Goal: Task Accomplishment & Management: Use online tool/utility

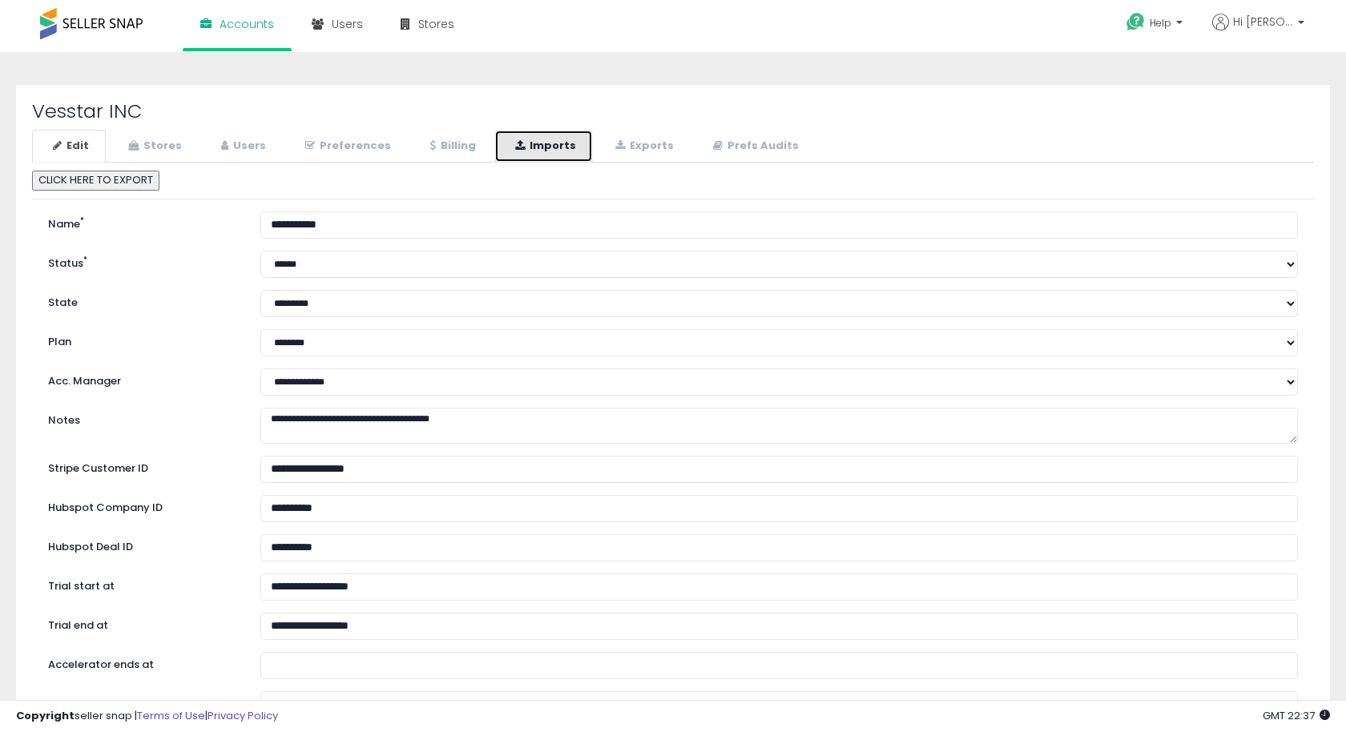
click at [534, 152] on link "Imports" at bounding box center [543, 146] width 99 height 33
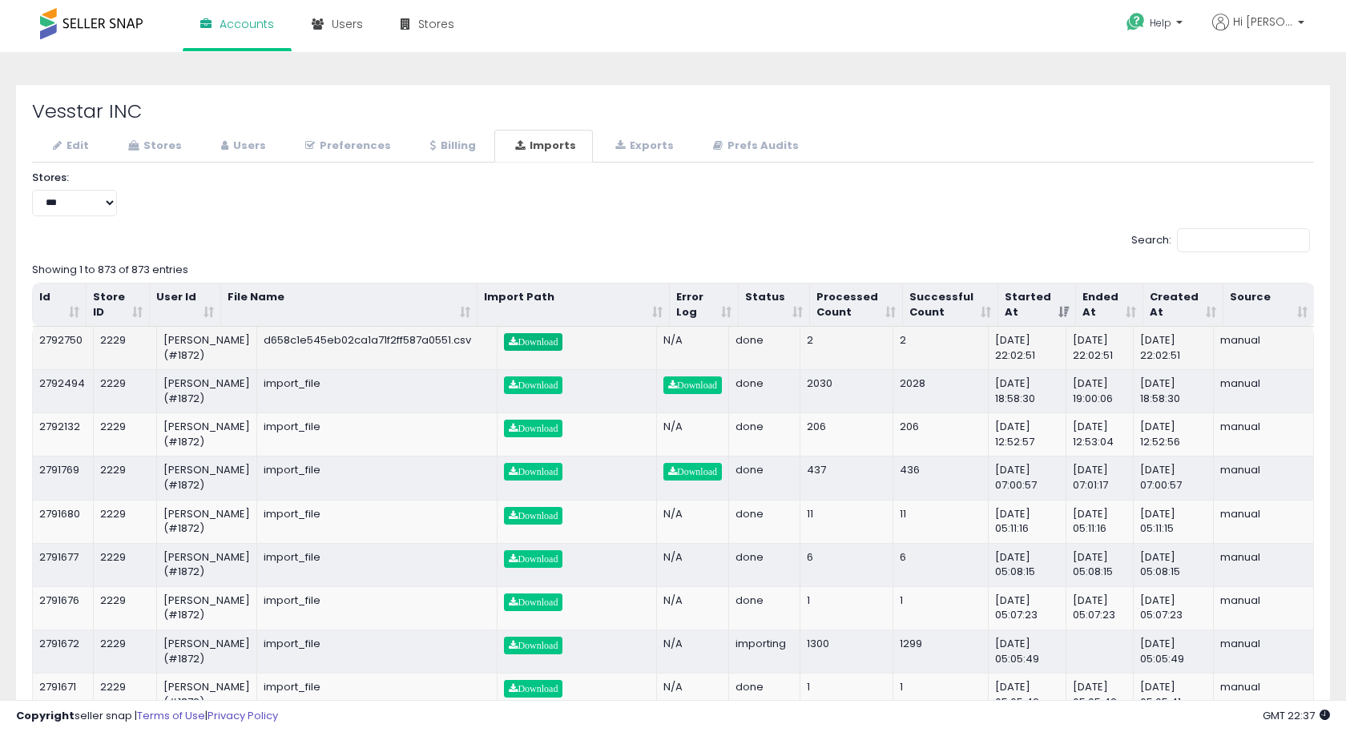
click at [538, 337] on span "Download" at bounding box center [533, 342] width 49 height 10
click at [1075, 25] on div "Help Contact Support Search Knowledge Hub Request a Feature Hi Britney" at bounding box center [1099, 34] width 445 height 68
click at [229, 144] on link "Users" at bounding box center [241, 146] width 83 height 33
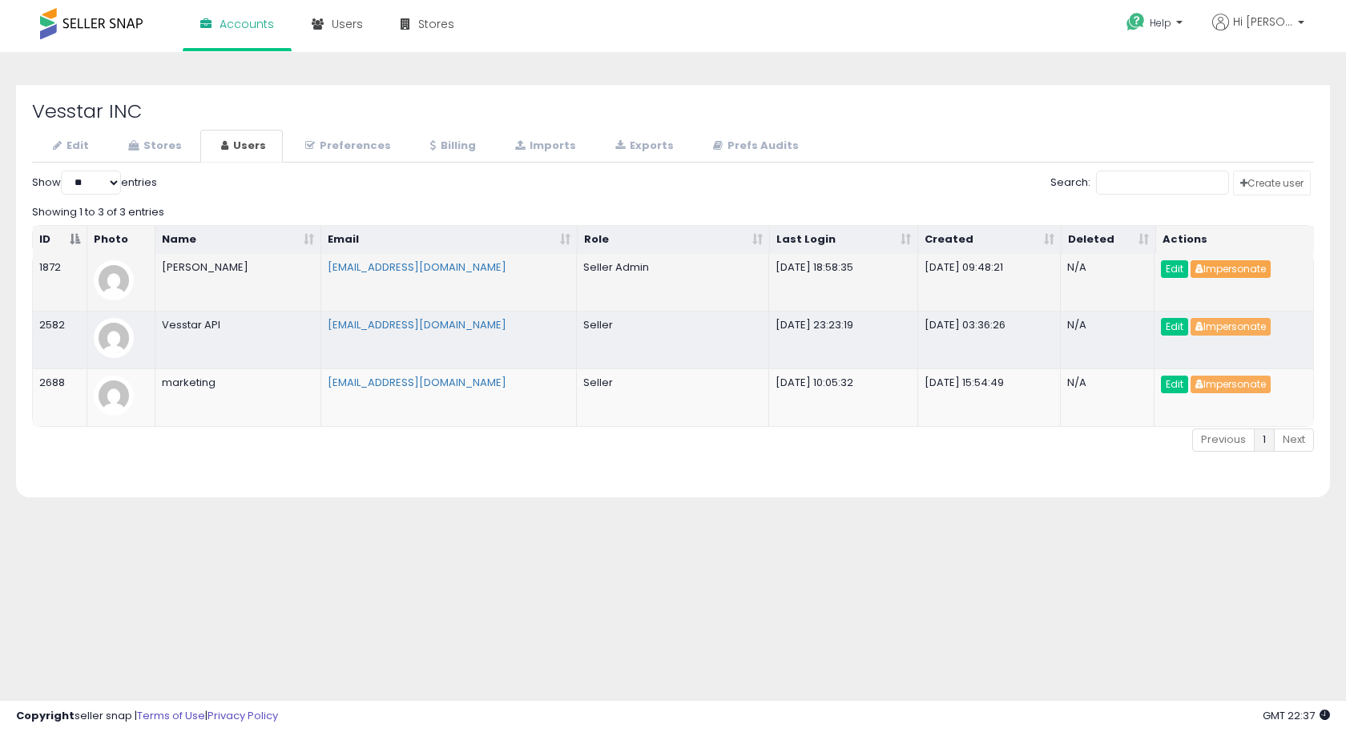
click at [1230, 268] on button "Impersonate" at bounding box center [1230, 269] width 80 height 18
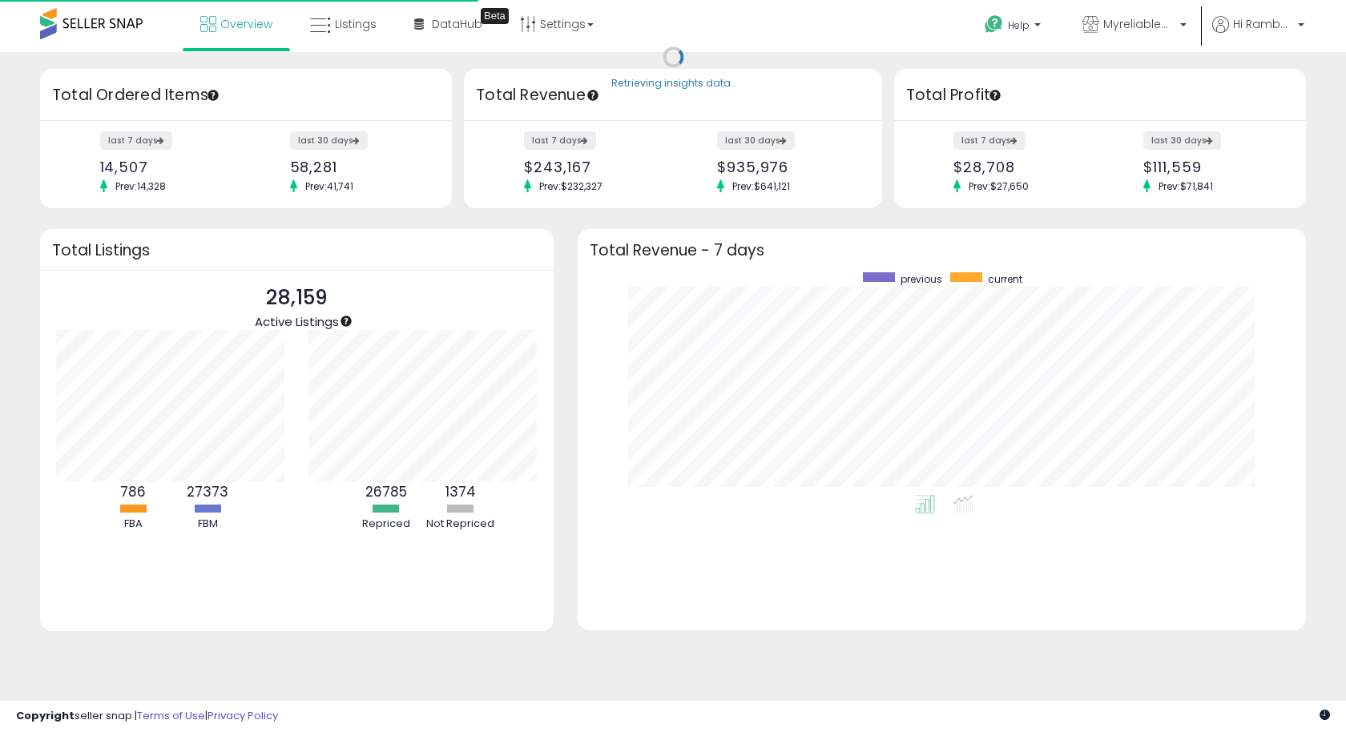
scroll to position [223, 695]
click at [360, 26] on span "Listings" at bounding box center [356, 24] width 42 height 16
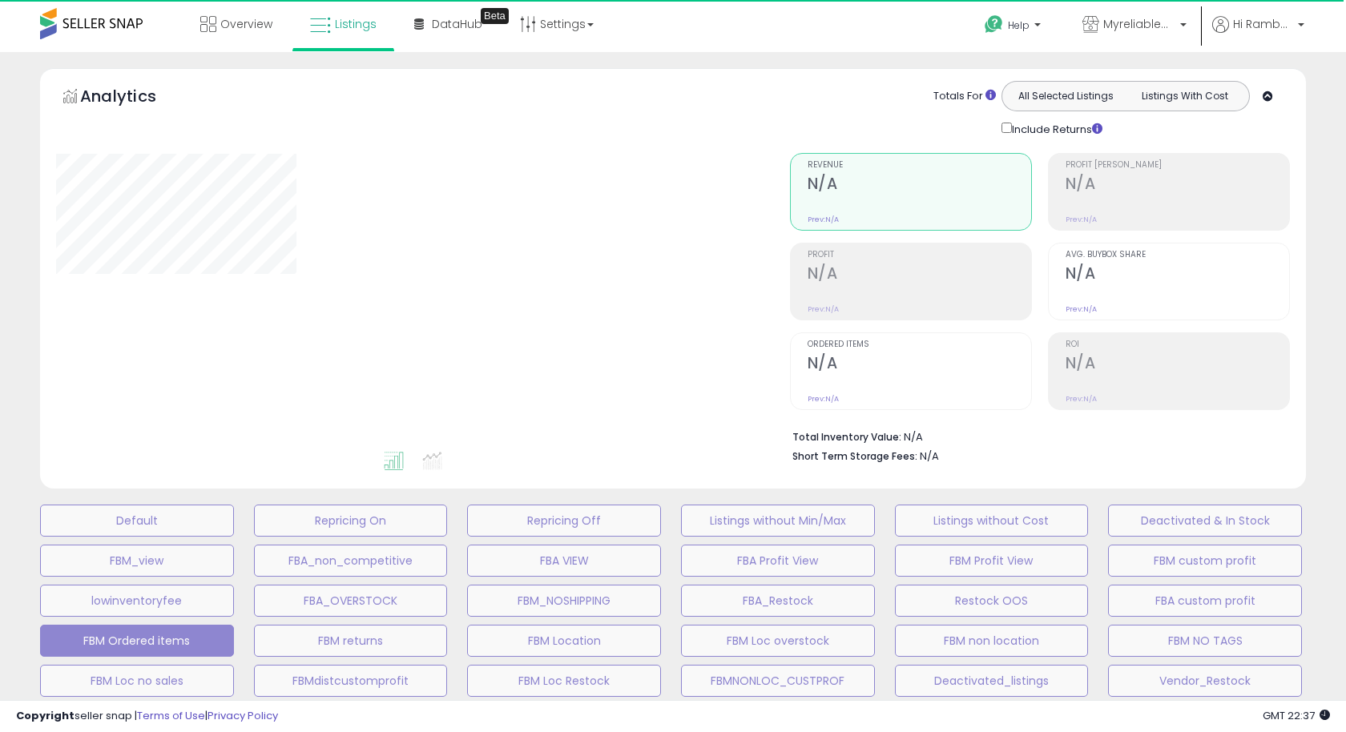
select select "**"
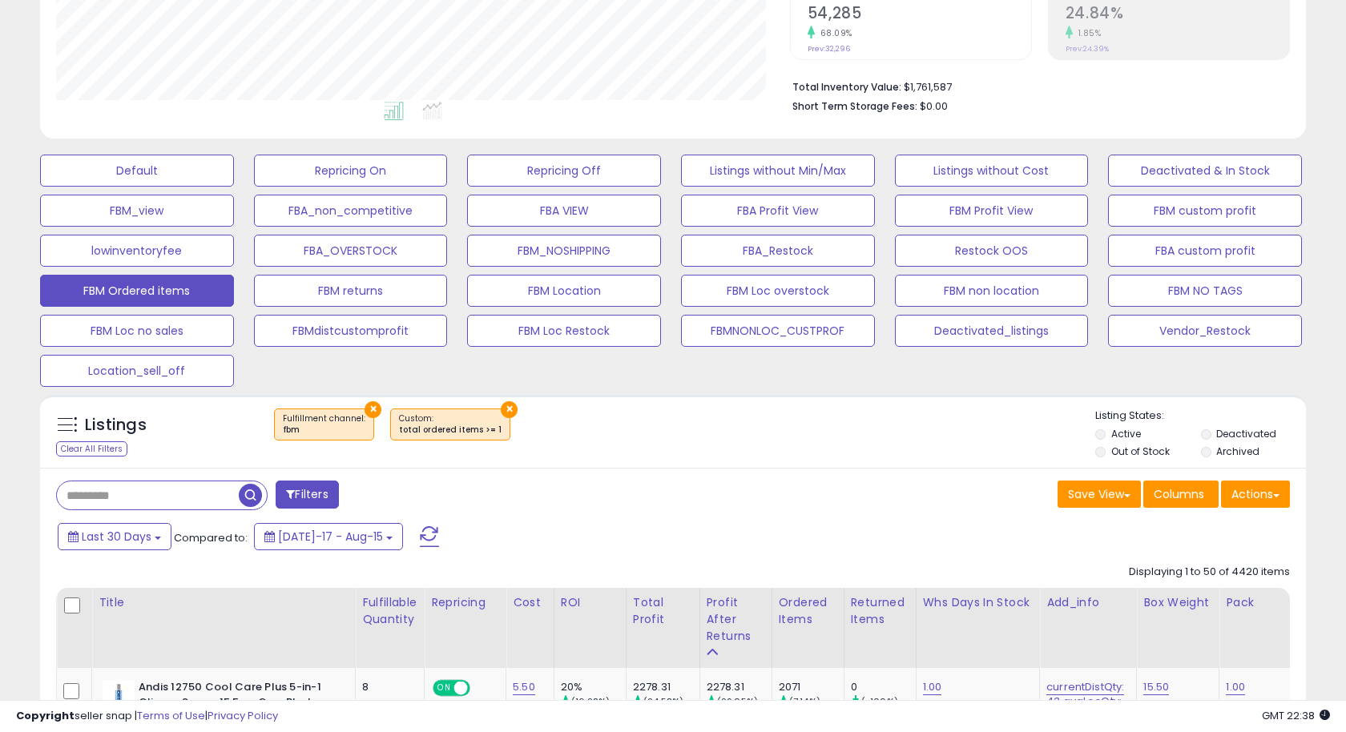
scroll to position [458, 0]
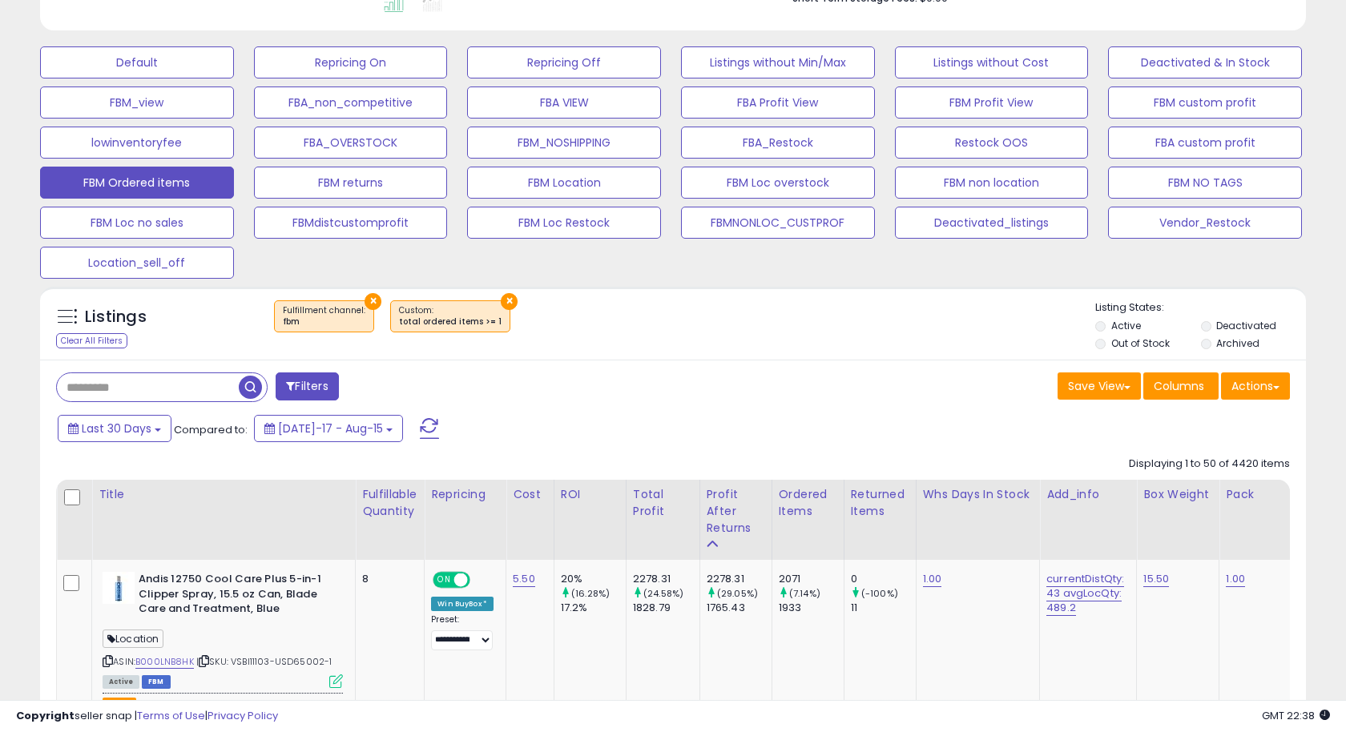
drag, startPoint x: 94, startPoint y: 337, endPoint x: 139, endPoint y: 390, distance: 69.9
click at [94, 337] on div "Clear All Filters" at bounding box center [91, 340] width 71 height 15
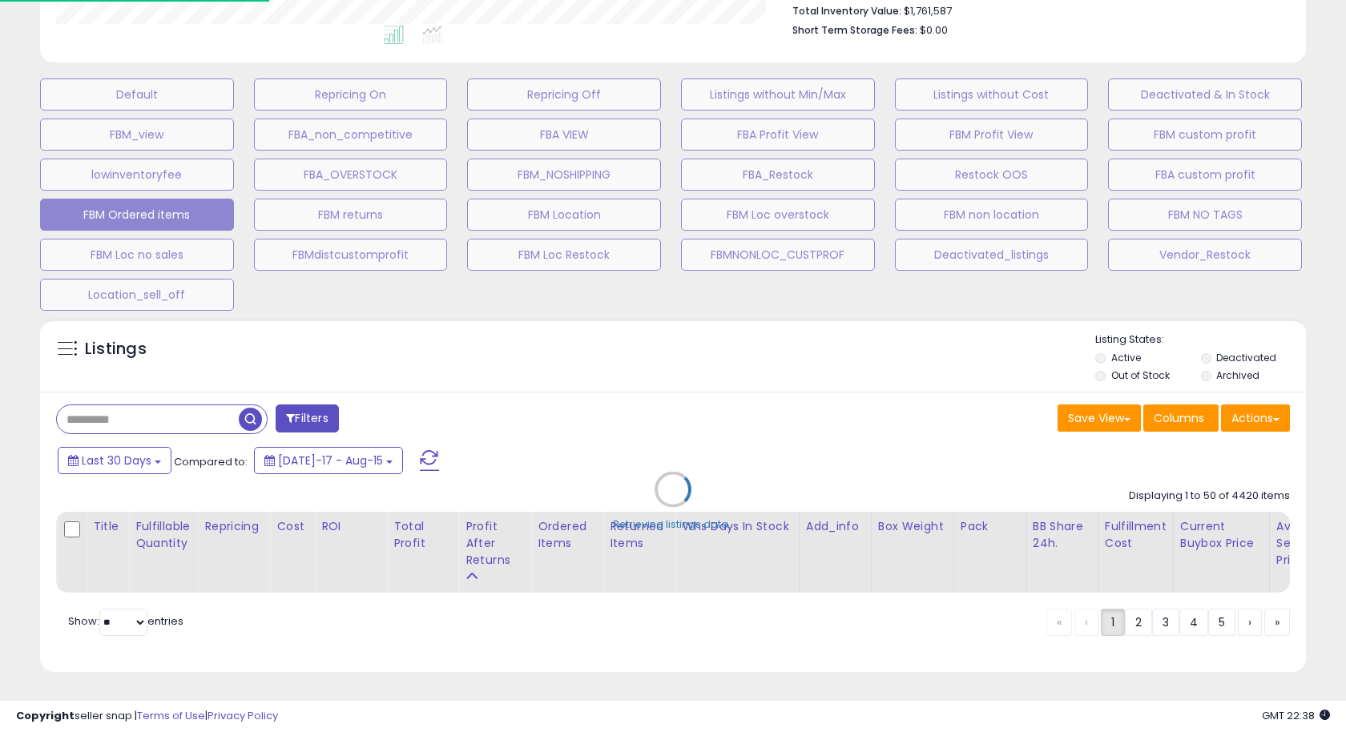
scroll to position [425, 0]
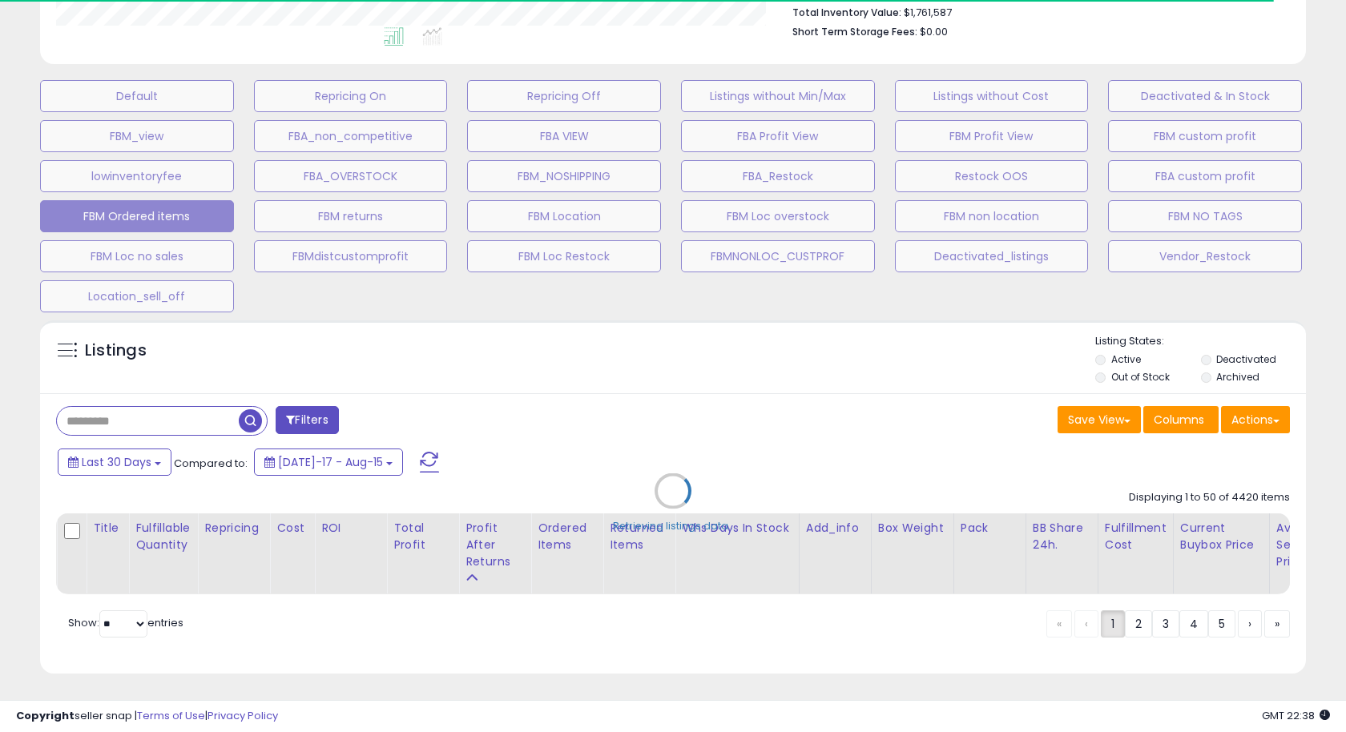
click at [128, 415] on div "Retrieving listings data.." at bounding box center [673, 502] width 1290 height 381
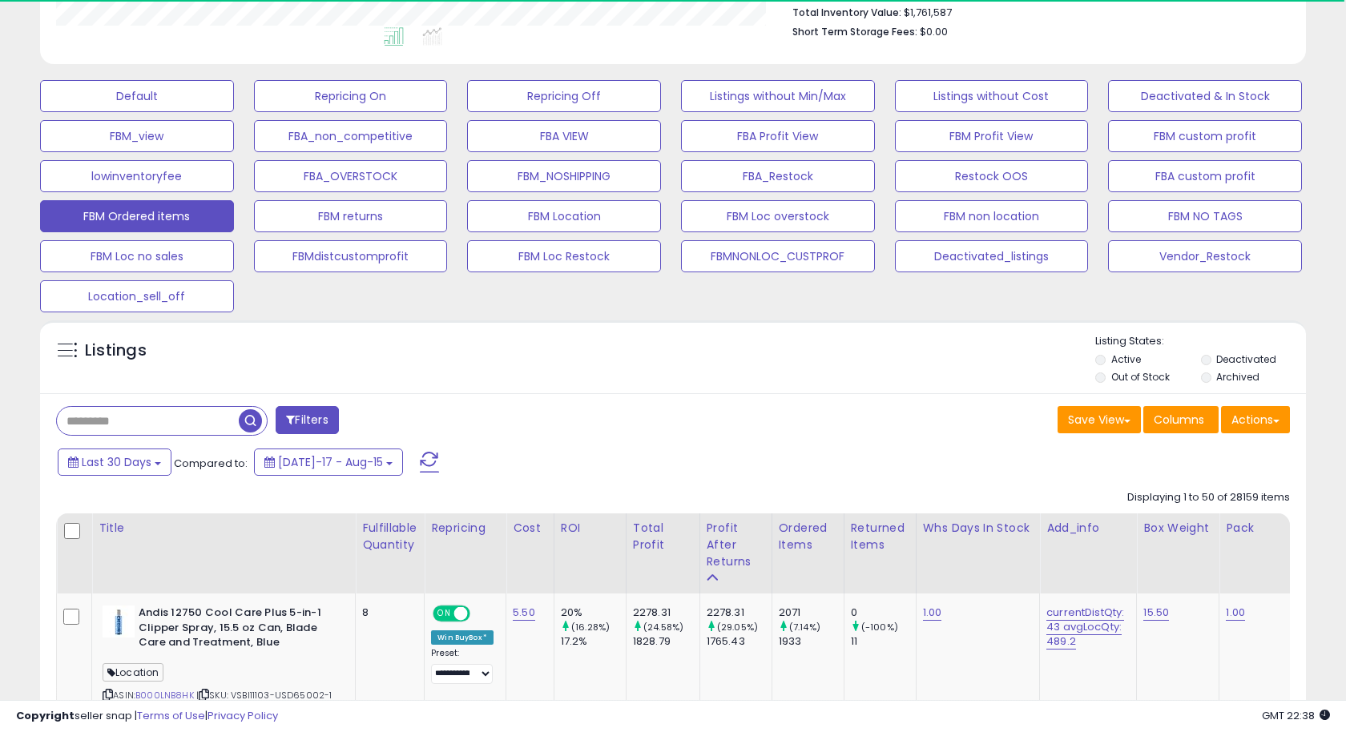
scroll to position [458, 0]
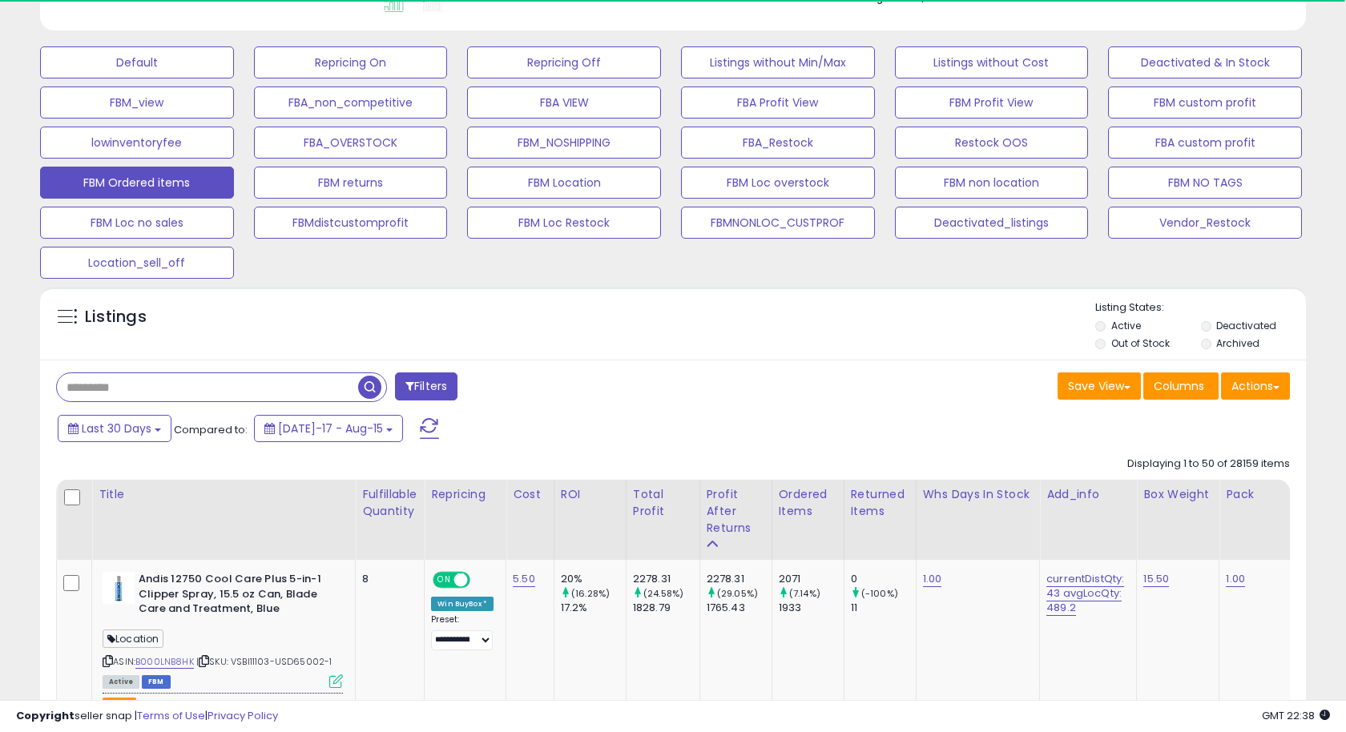
click at [162, 393] on input "text" at bounding box center [207, 387] width 301 height 28
paste input "**********"
type input "**********"
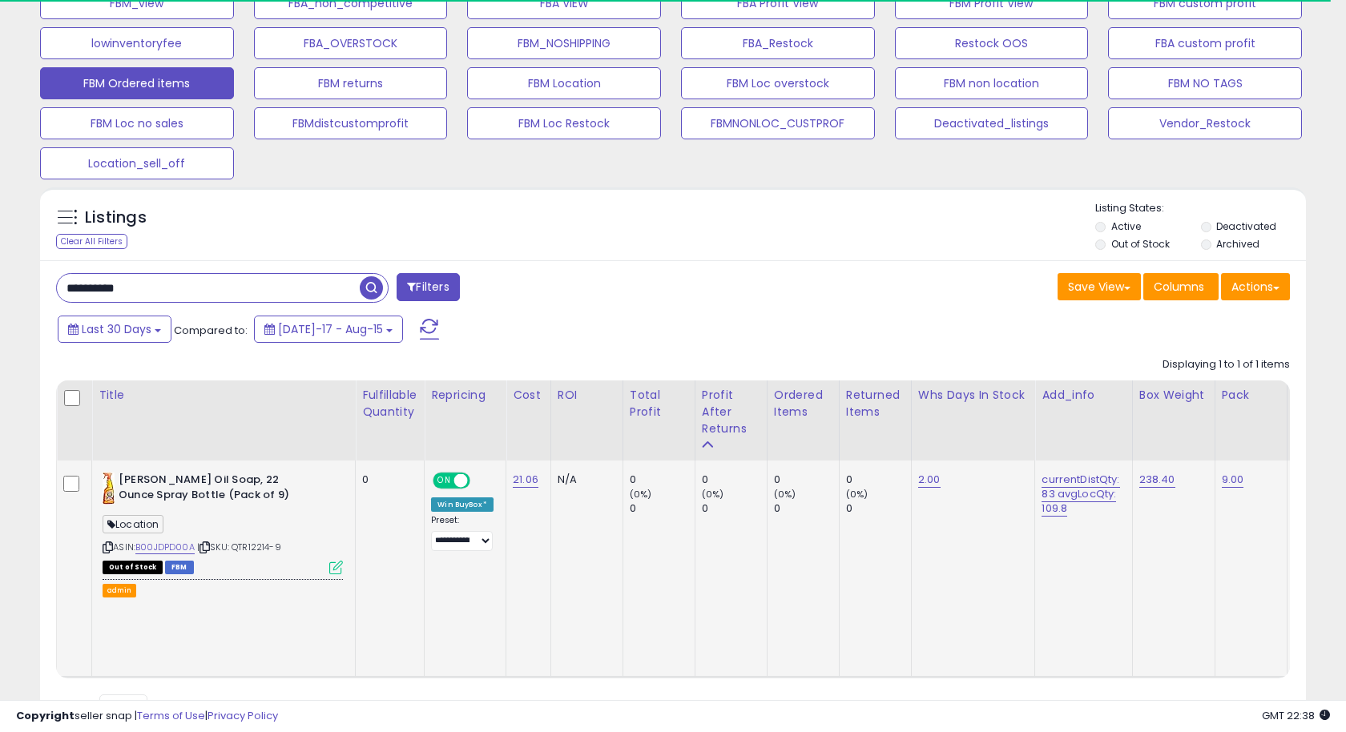
scroll to position [328, 733]
click at [336, 564] on icon at bounding box center [336, 568] width 14 height 14
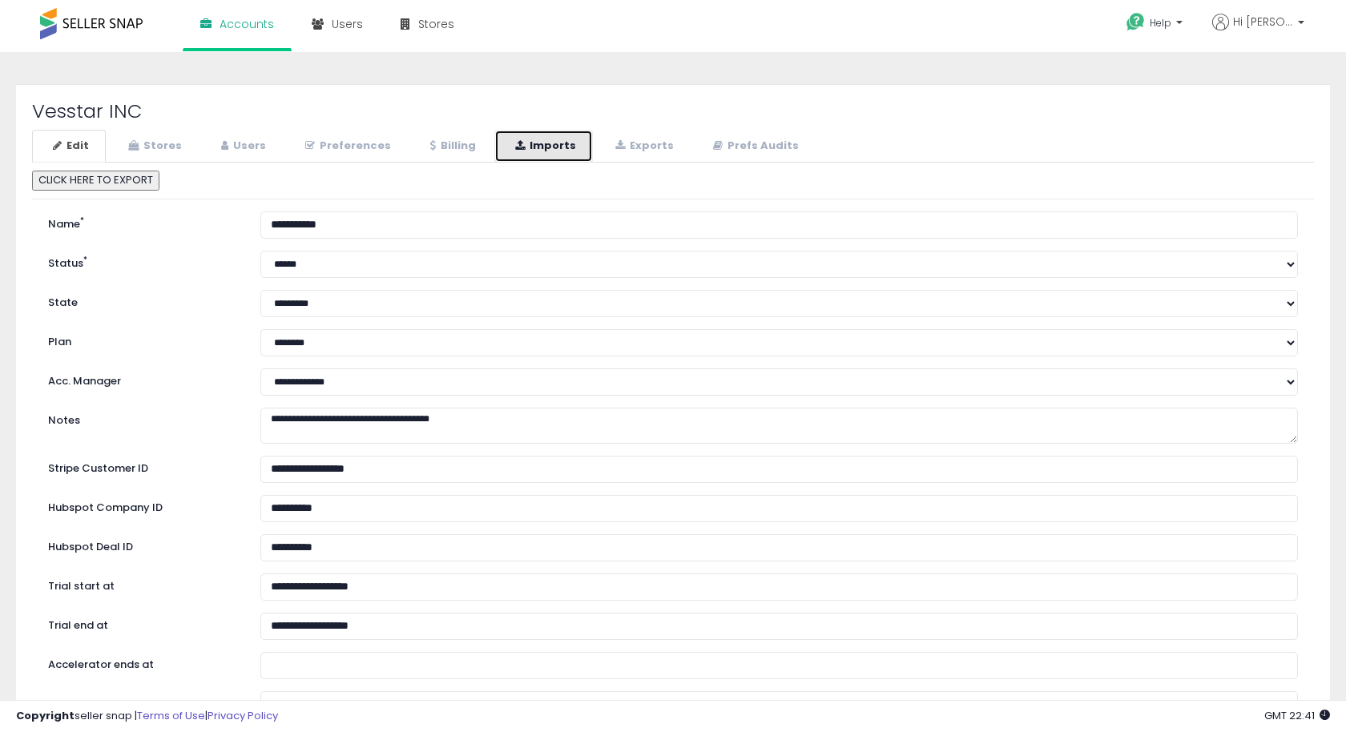
click at [541, 142] on link "Imports" at bounding box center [543, 146] width 99 height 33
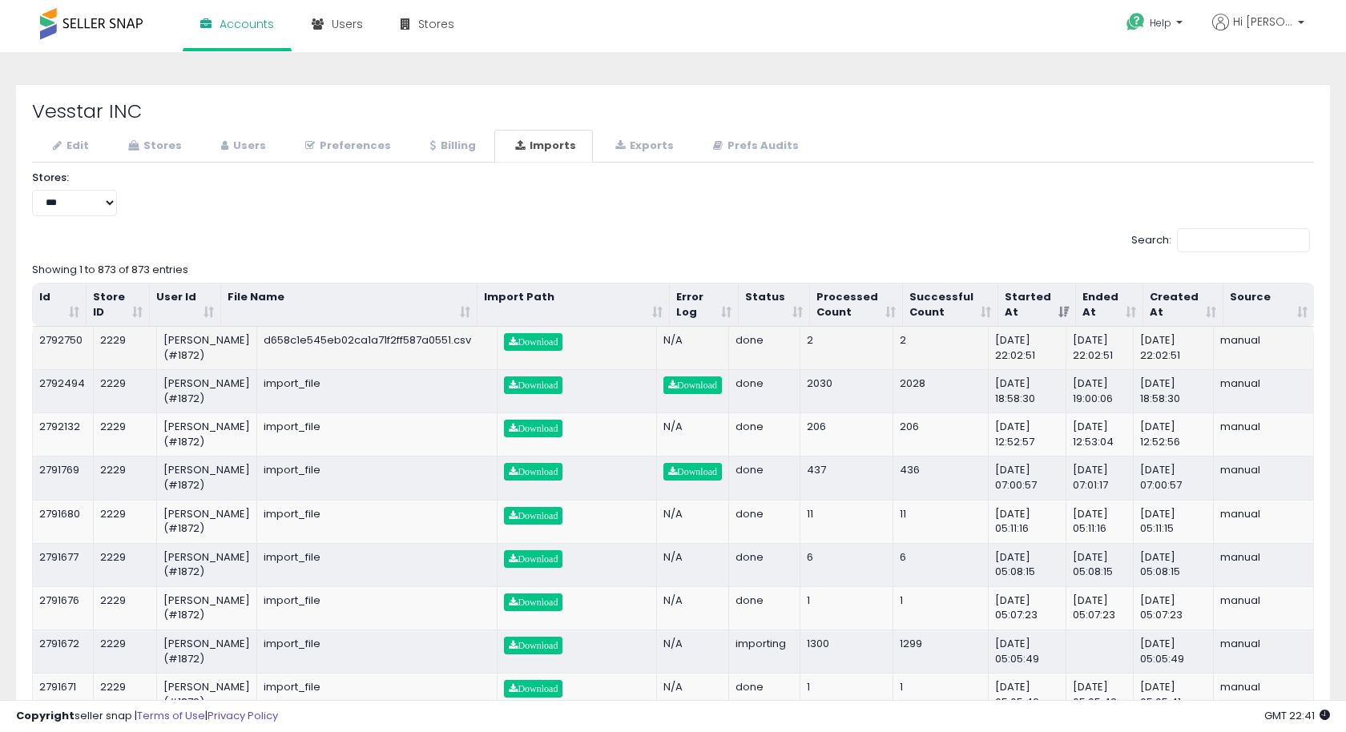
click at [70, 338] on td "2792750" at bounding box center [63, 348] width 61 height 42
copy td "2792750"
click at [108, 338] on td "2229" at bounding box center [125, 348] width 63 height 42
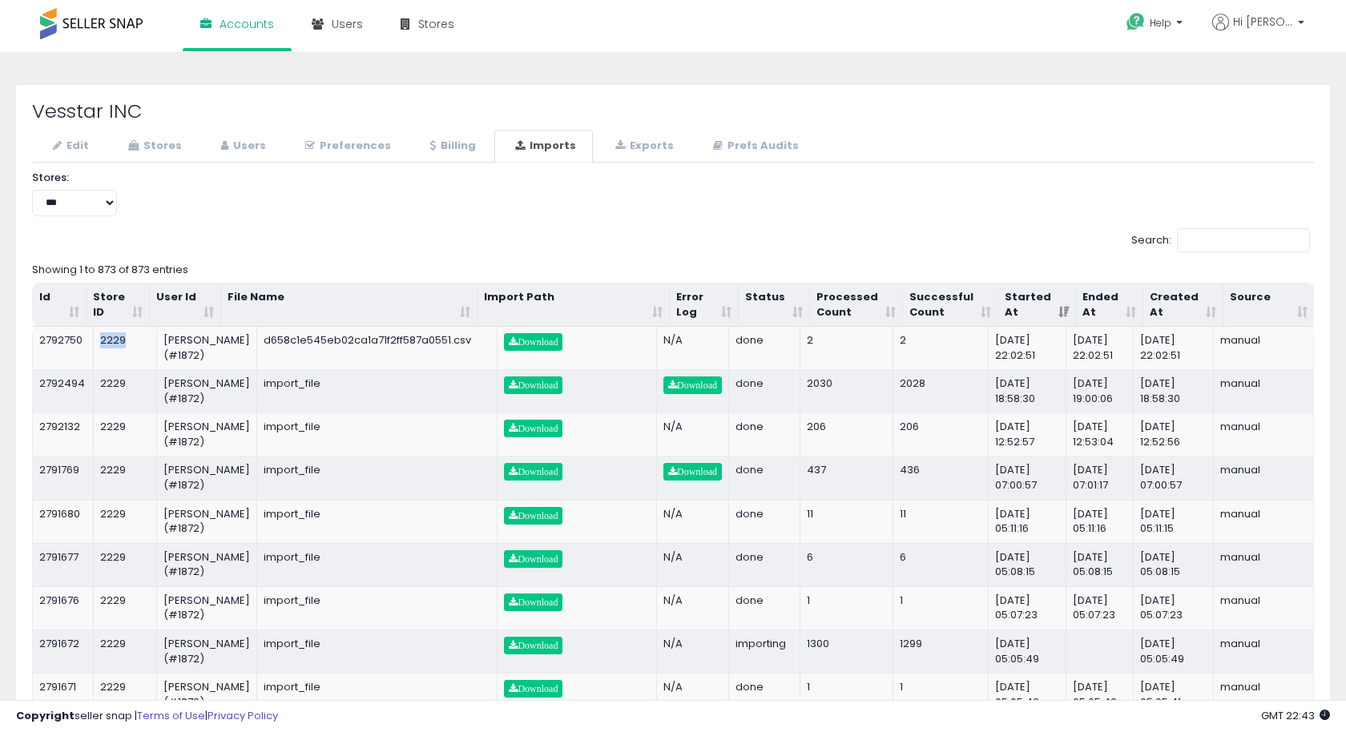
copy td "2229"
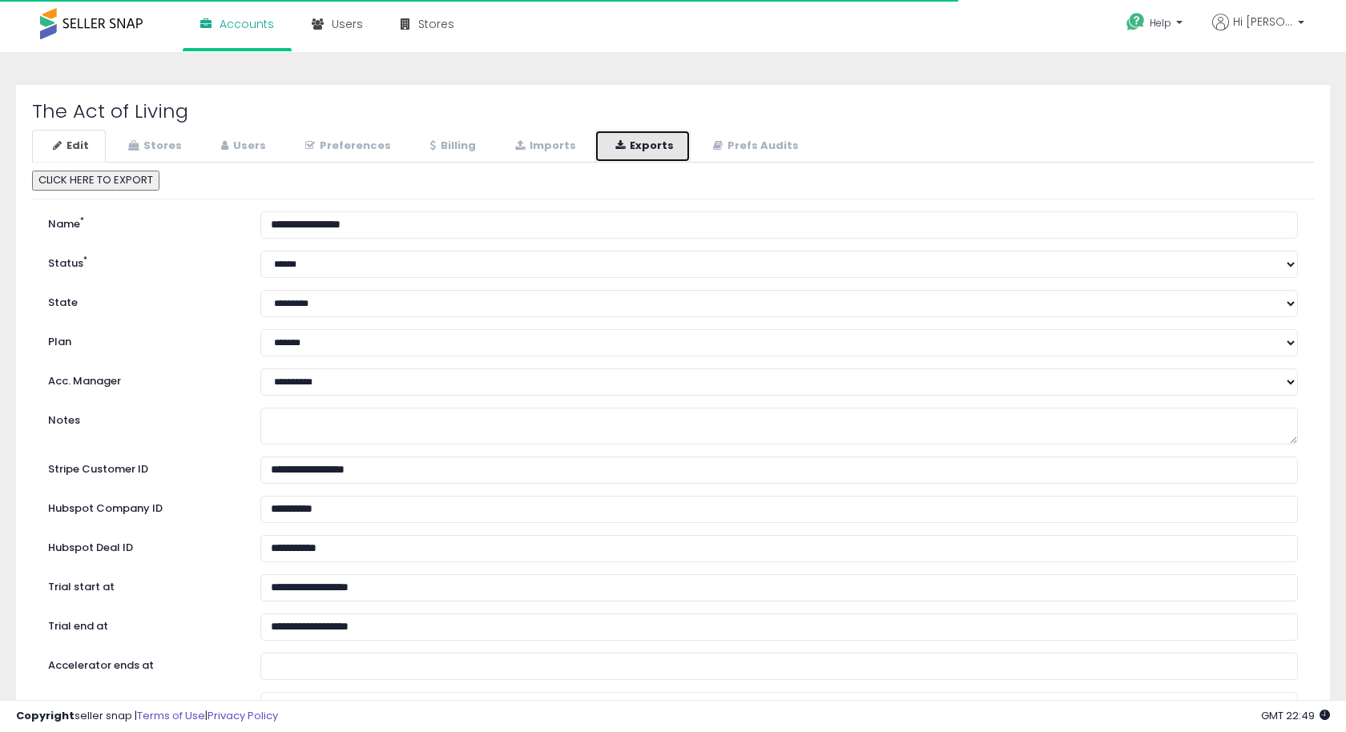
click at [613, 138] on link "Exports" at bounding box center [642, 146] width 96 height 33
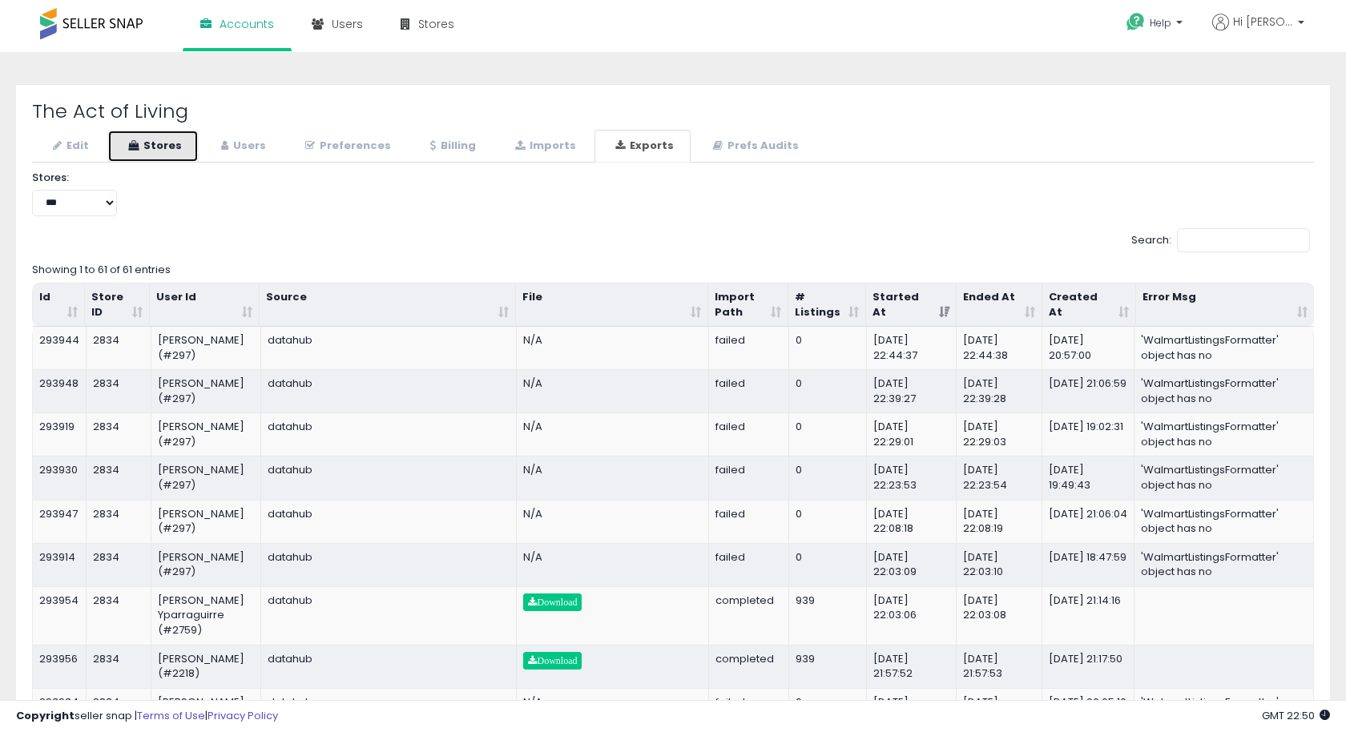
click at [168, 151] on link "Stores" at bounding box center [152, 146] width 91 height 33
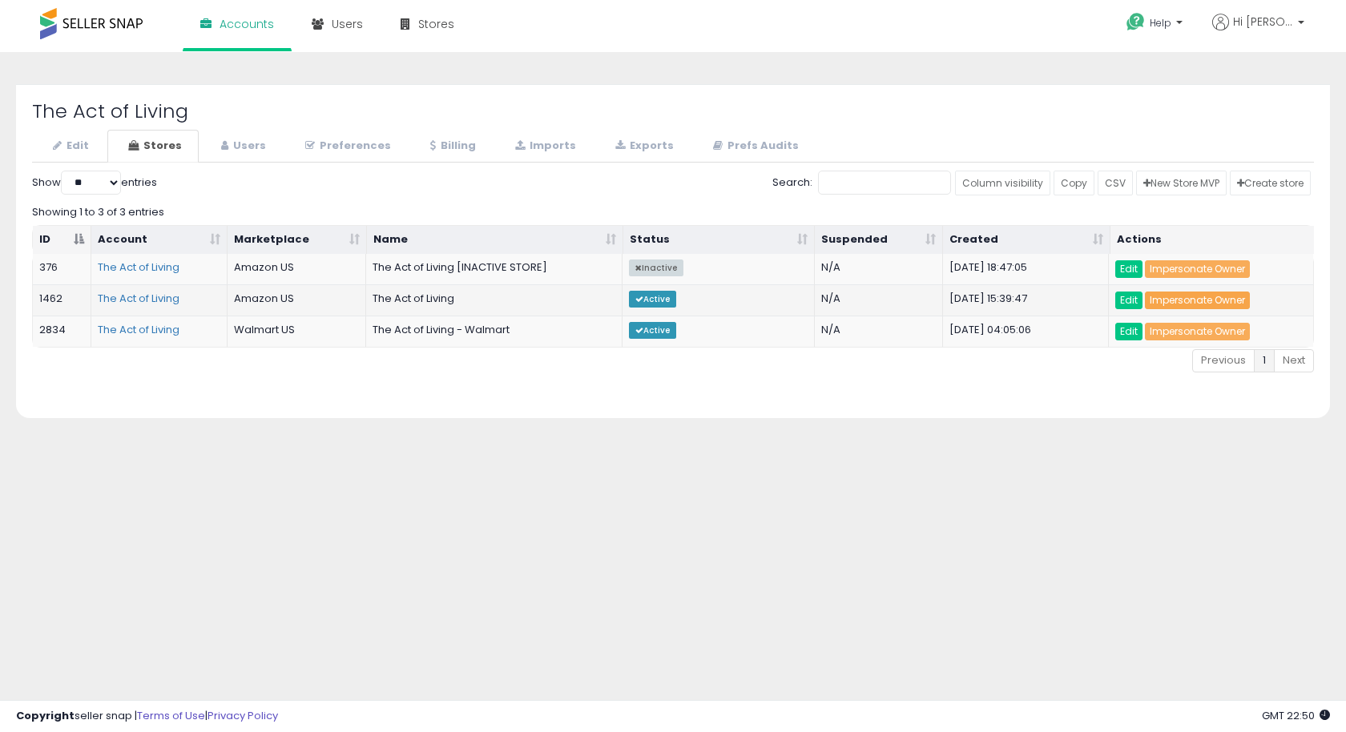
click at [1206, 300] on link "Impersonate Owner" at bounding box center [1197, 301] width 105 height 18
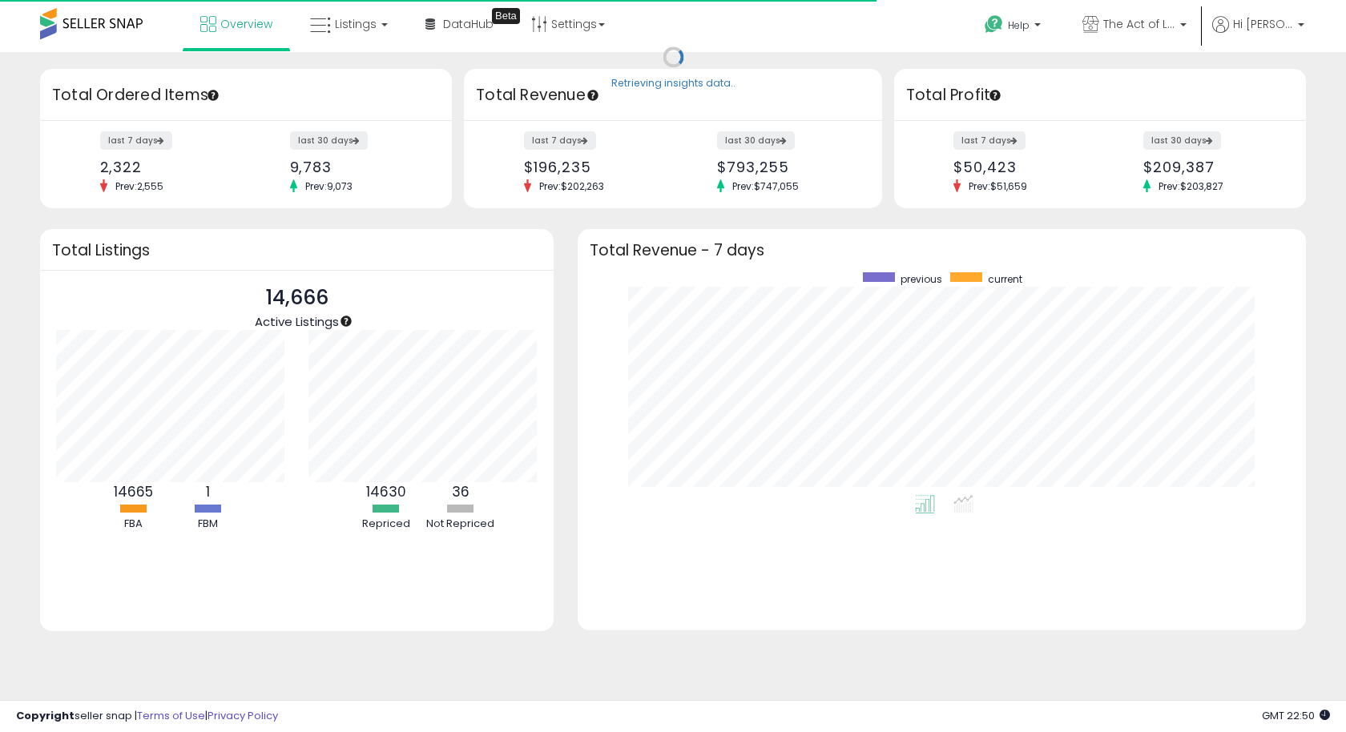
scroll to position [223, 695]
click at [359, 39] on link "Listings" at bounding box center [349, 24] width 102 height 48
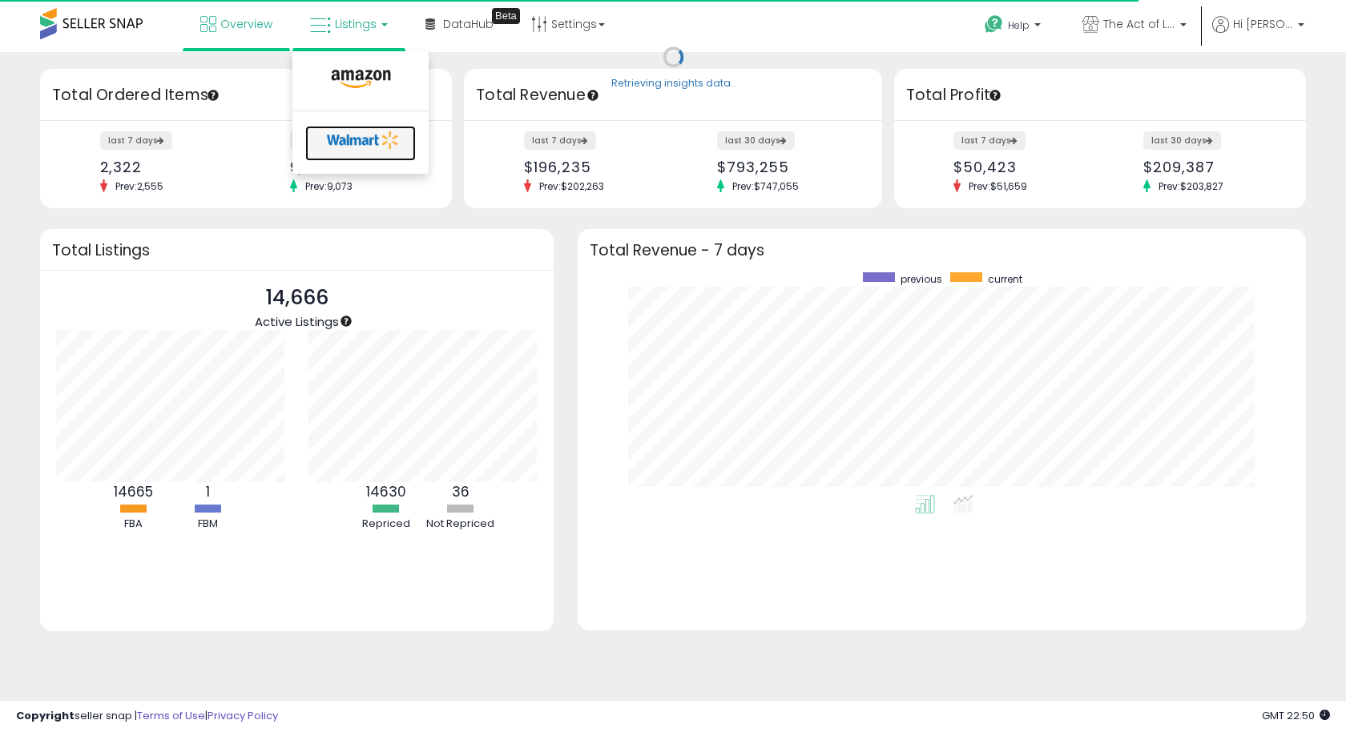
click at [353, 140] on icon at bounding box center [363, 140] width 84 height 24
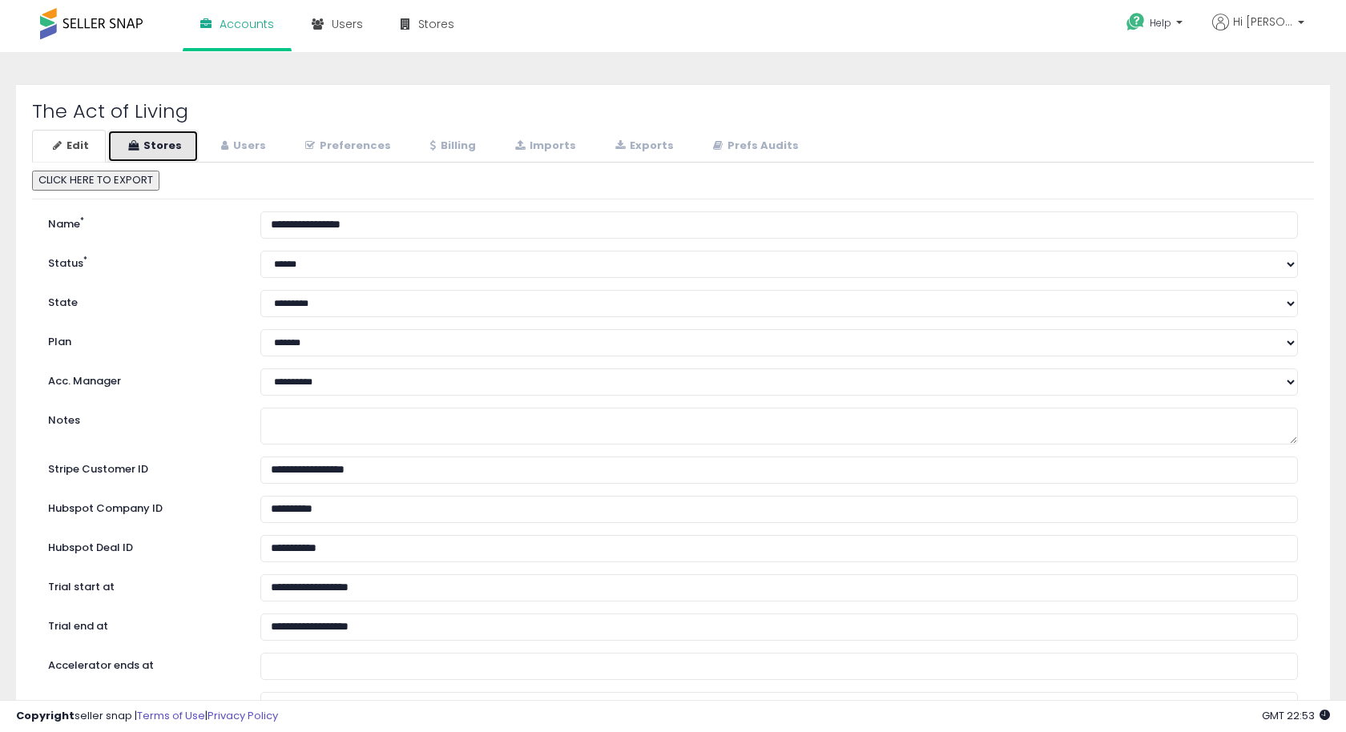
click at [159, 147] on link "Stores" at bounding box center [152, 146] width 91 height 33
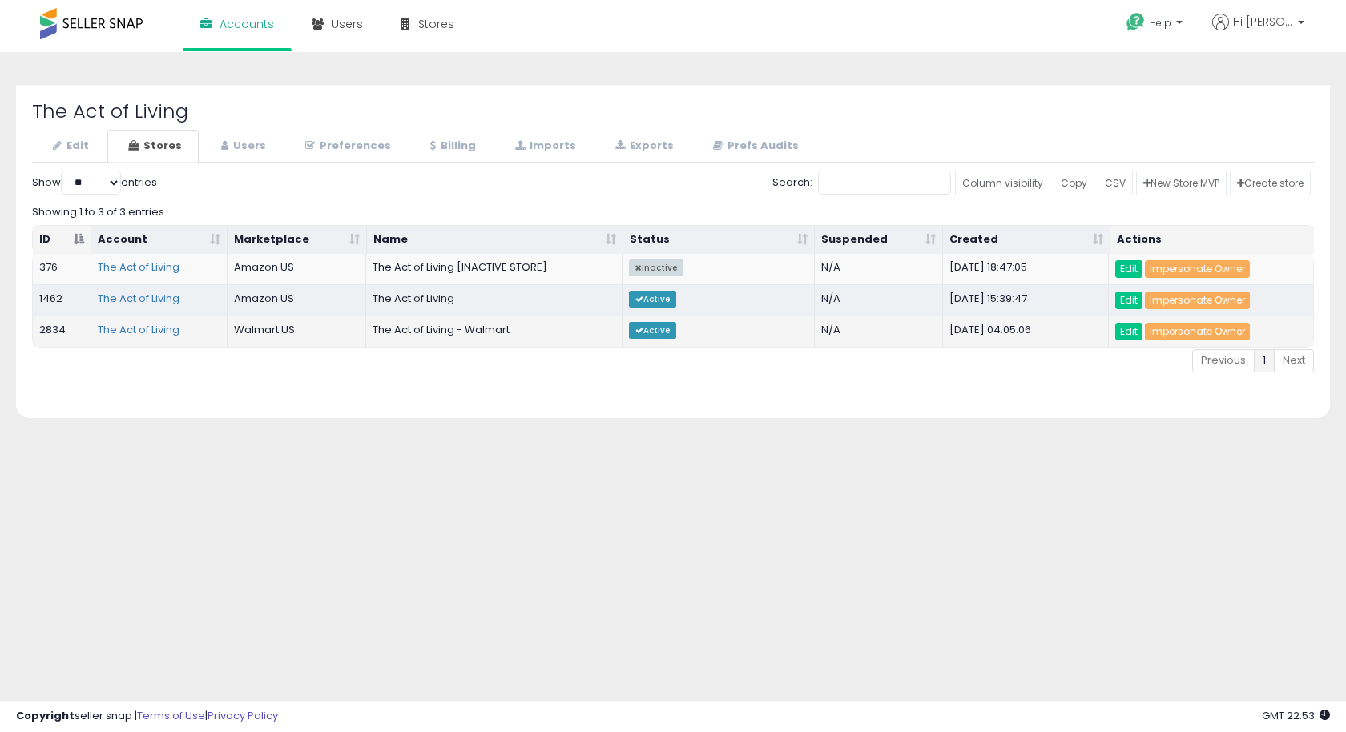
click at [60, 322] on td "2834" at bounding box center [62, 331] width 58 height 31
copy td "2834"
click at [635, 150] on link "Exports" at bounding box center [642, 146] width 96 height 33
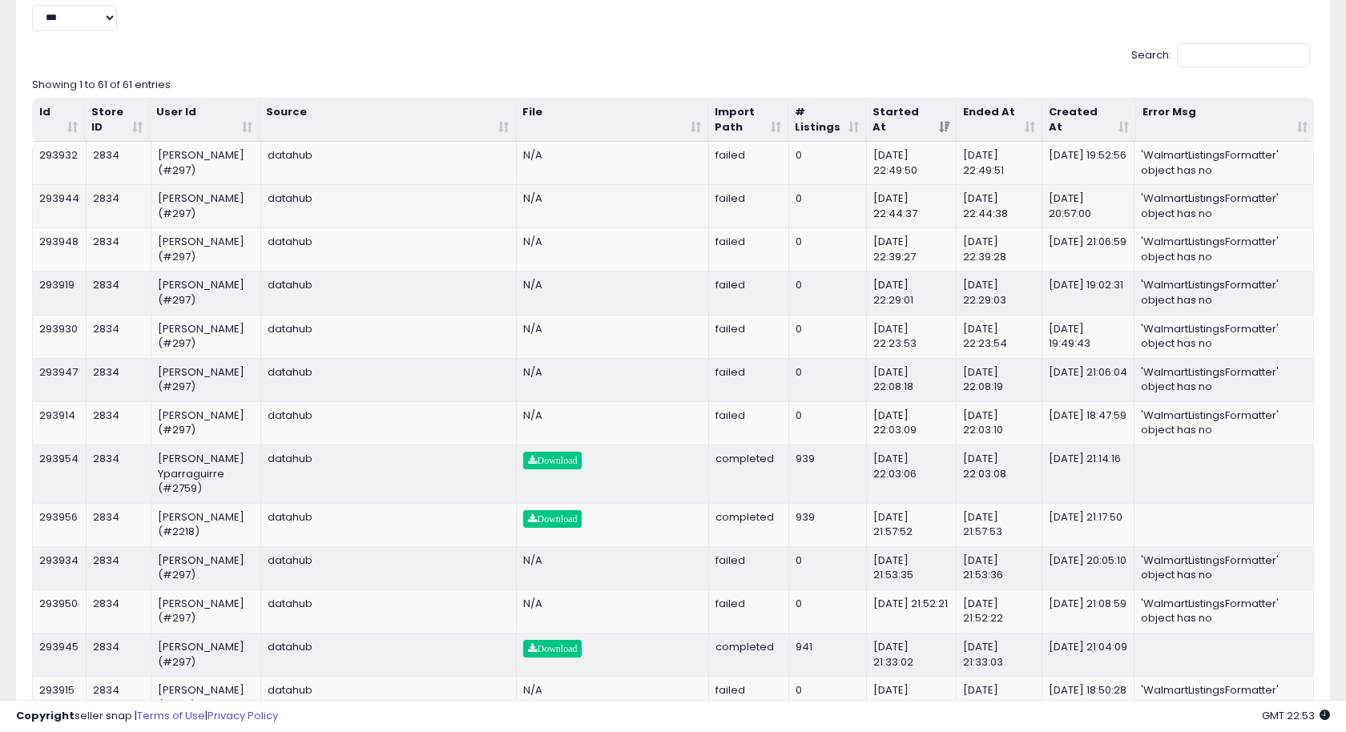
scroll to position [187, 0]
